Goal: Navigation & Orientation: Find specific page/section

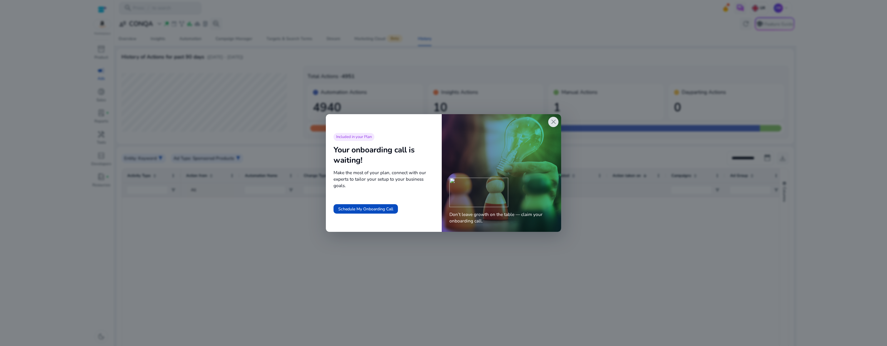
scroll to position [1959, 0]
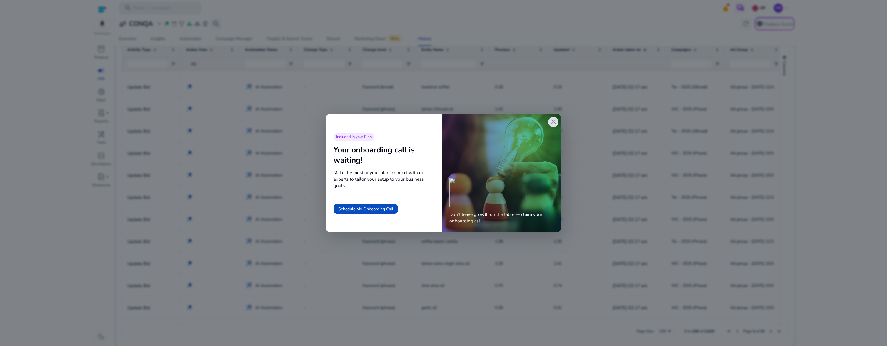
click at [556, 123] on span "close" at bounding box center [554, 122] width 8 height 8
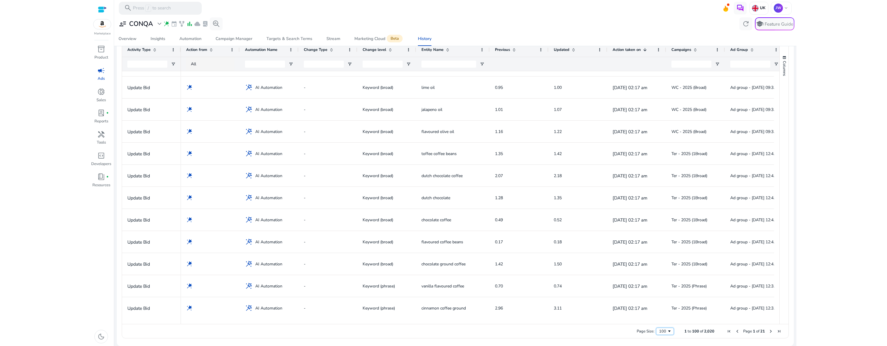
scroll to position [1201, 0]
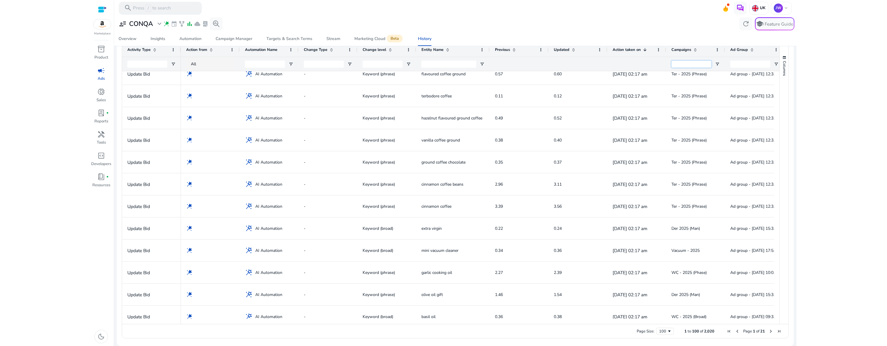
click at [685, 63] on input "Campaigns Filter Input" at bounding box center [691, 64] width 40 height 7
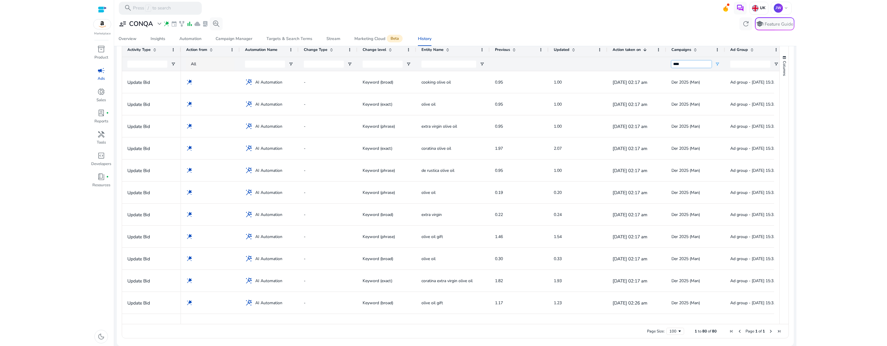
type input "***"
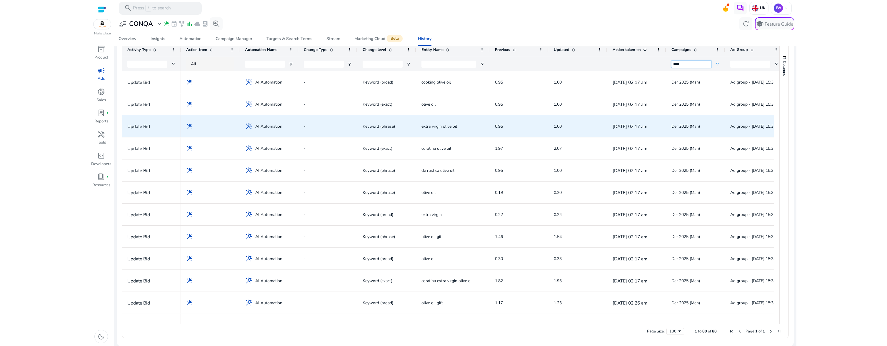
scroll to position [0, 0]
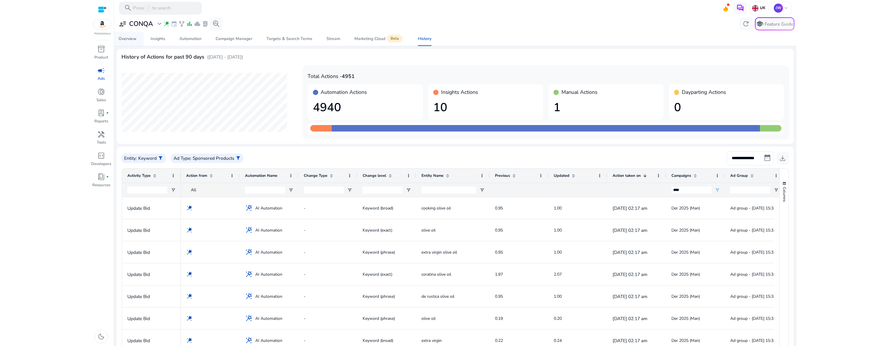
click at [132, 39] on div "Overview" at bounding box center [128, 39] width 18 height 4
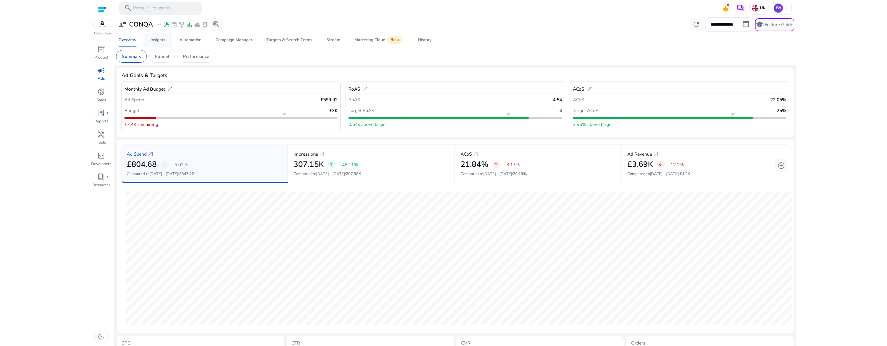
click at [163, 41] on div "Insights" at bounding box center [158, 40] width 15 height 4
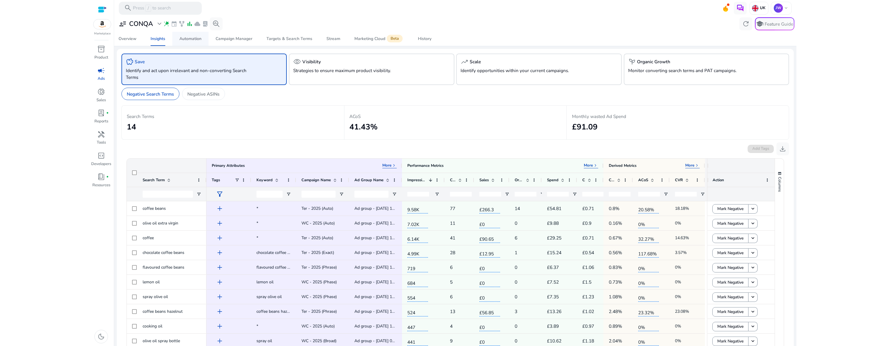
click at [186, 40] on div "Automation" at bounding box center [190, 39] width 22 height 4
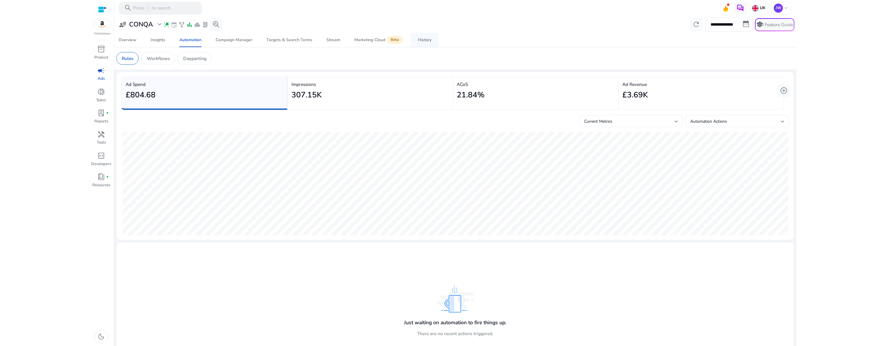
click at [426, 46] on span "History" at bounding box center [425, 40] width 14 height 14
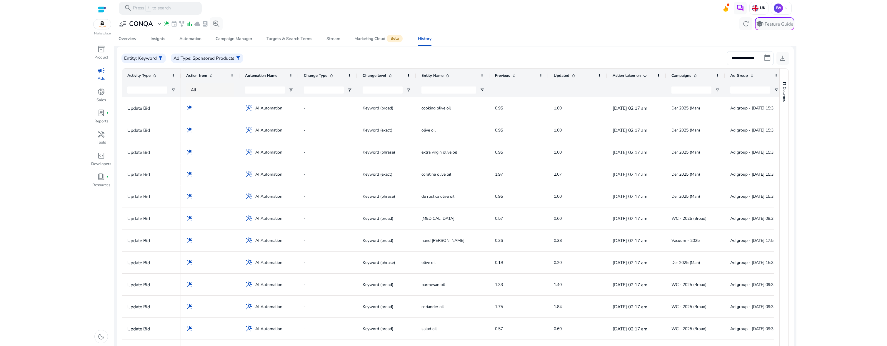
scroll to position [126, 0]
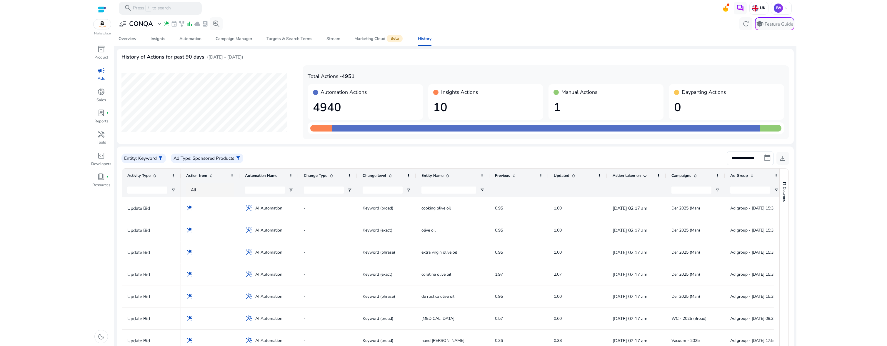
scroll to position [126, 0]
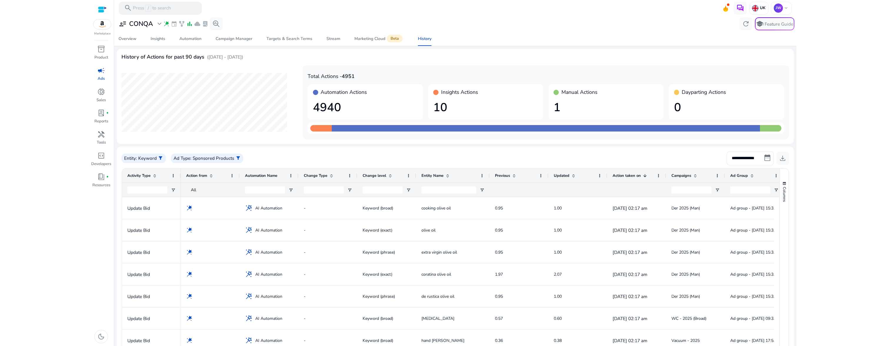
scroll to position [126, 0]
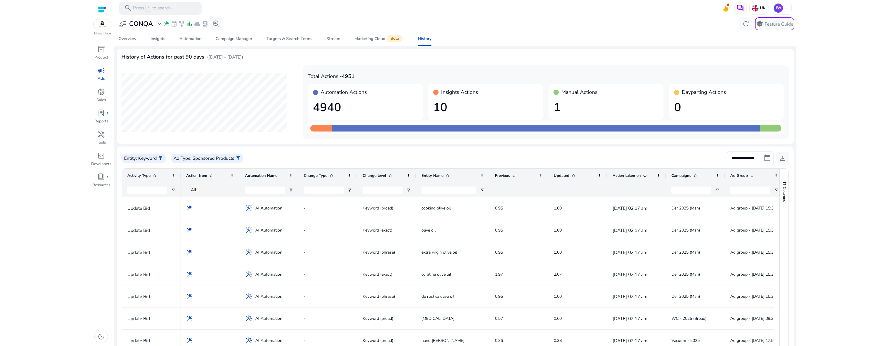
scroll to position [126, 0]
